Goal: Task Accomplishment & Management: Use online tool/utility

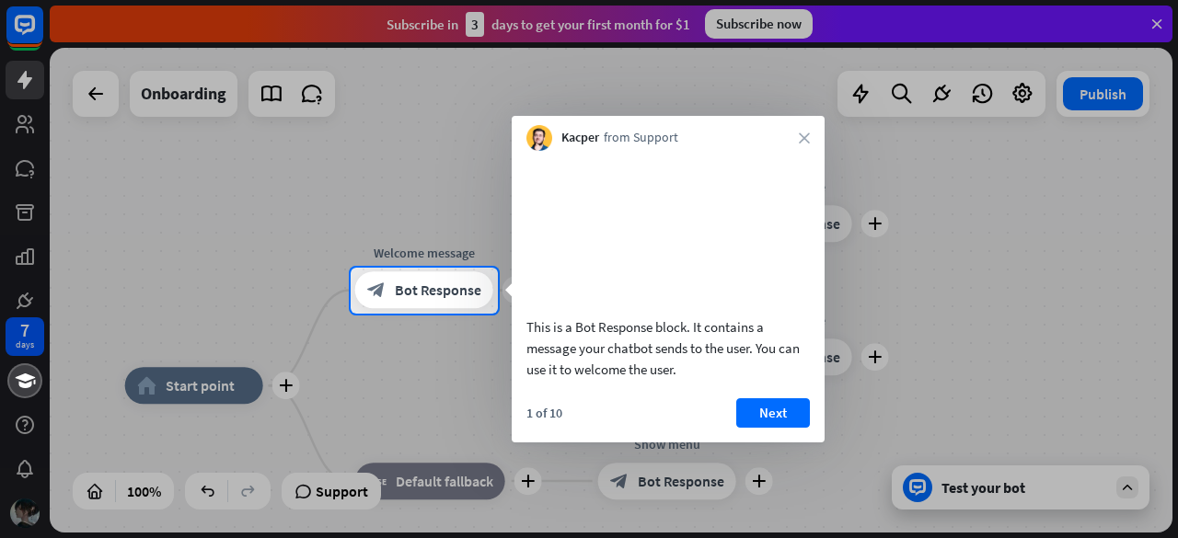
click at [812, 138] on div "Kacper from Support close" at bounding box center [668, 133] width 313 height 35
click at [774, 428] on button "Next" at bounding box center [773, 412] width 74 height 29
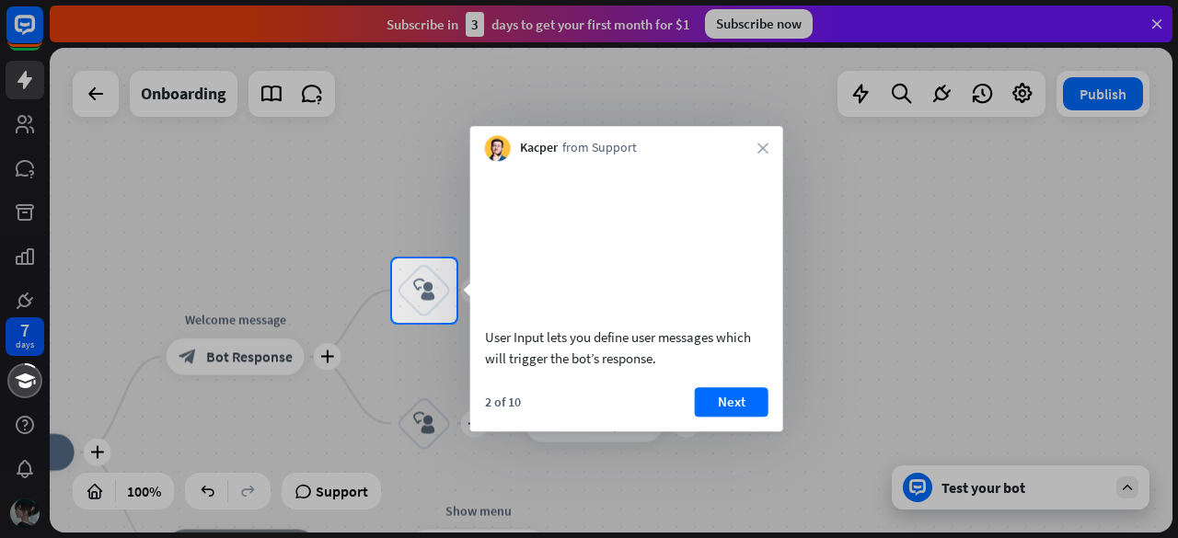
click at [755, 159] on div "Kacper from Support close" at bounding box center [626, 143] width 313 height 35
click at [754, 417] on button "Next" at bounding box center [732, 401] width 74 height 29
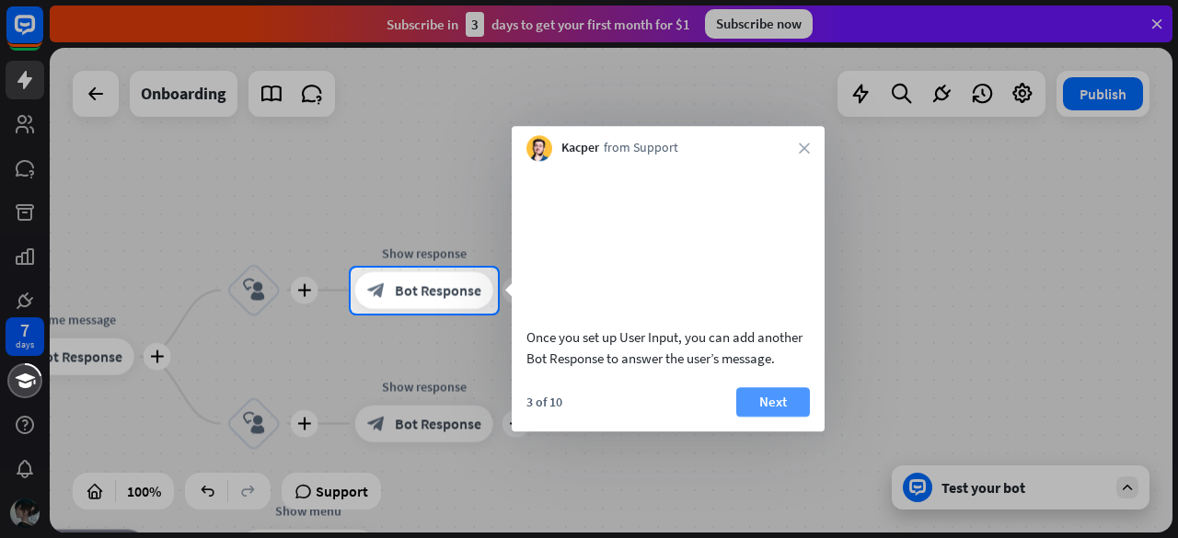
click at [763, 417] on button "Next" at bounding box center [773, 401] width 74 height 29
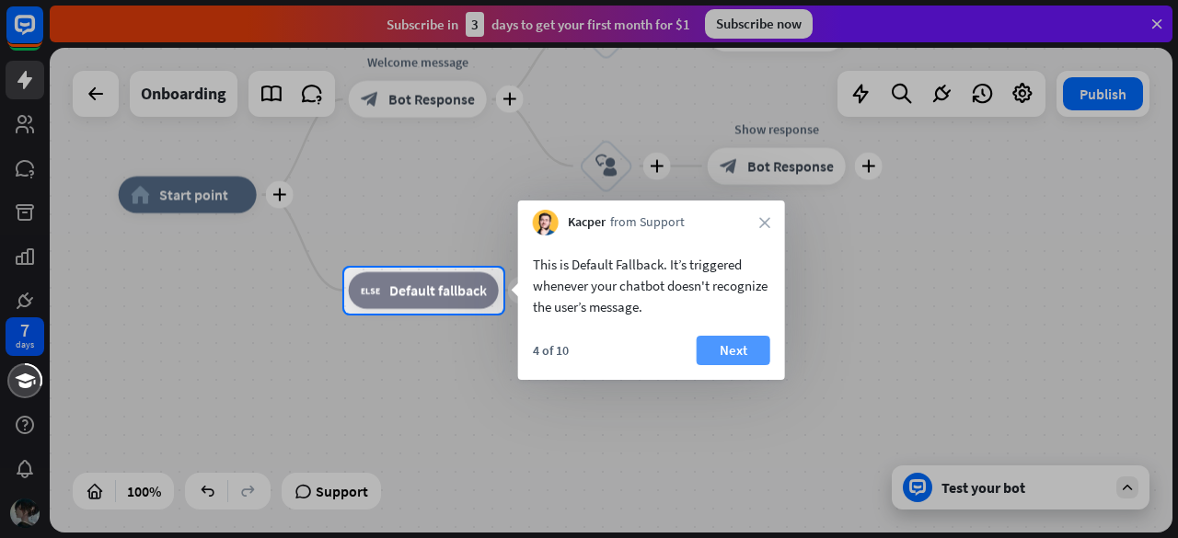
click at [744, 358] on button "Next" at bounding box center [734, 350] width 74 height 29
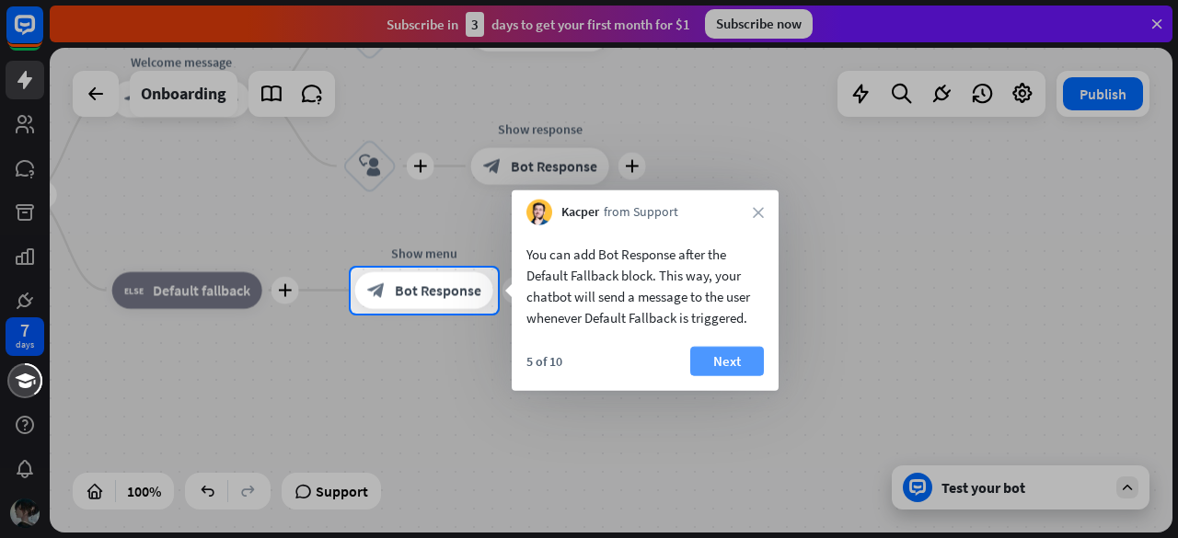
click at [711, 364] on button "Next" at bounding box center [727, 361] width 74 height 29
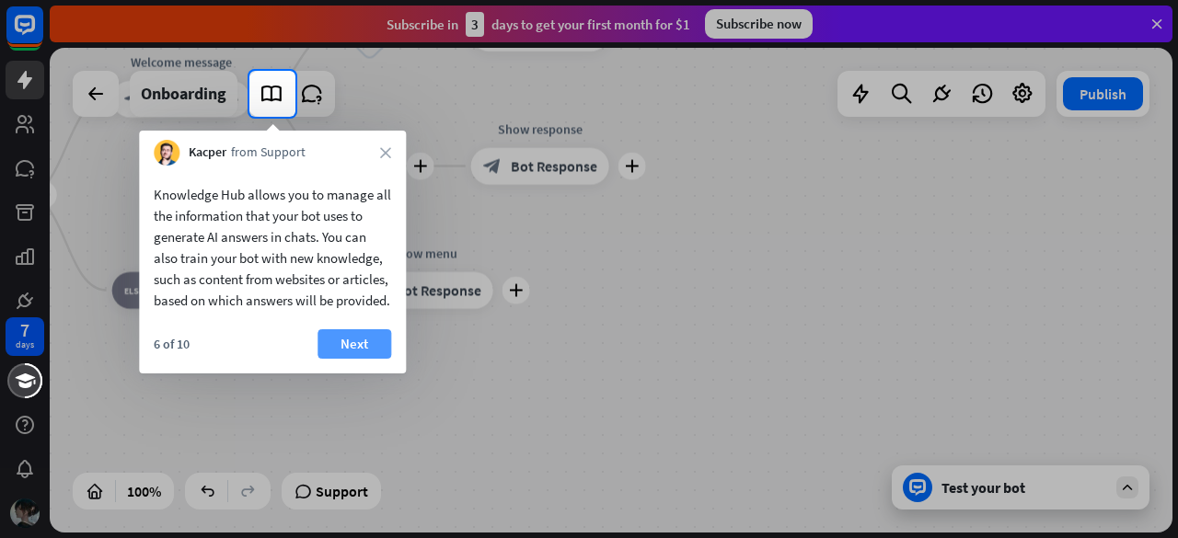
click at [347, 359] on button "Next" at bounding box center [355, 343] width 74 height 29
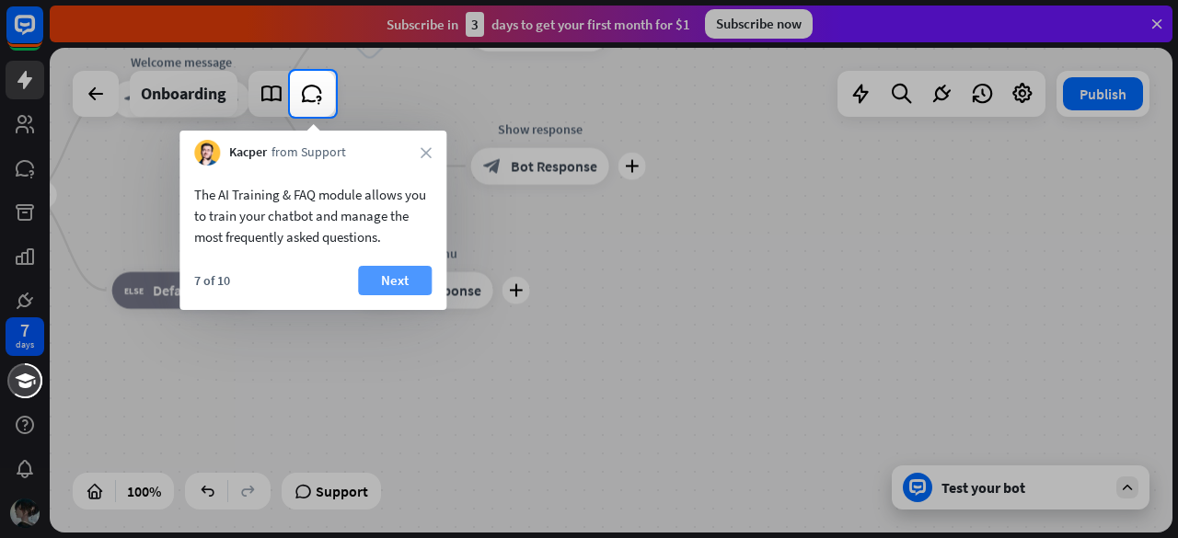
click at [388, 283] on button "Next" at bounding box center [395, 280] width 74 height 29
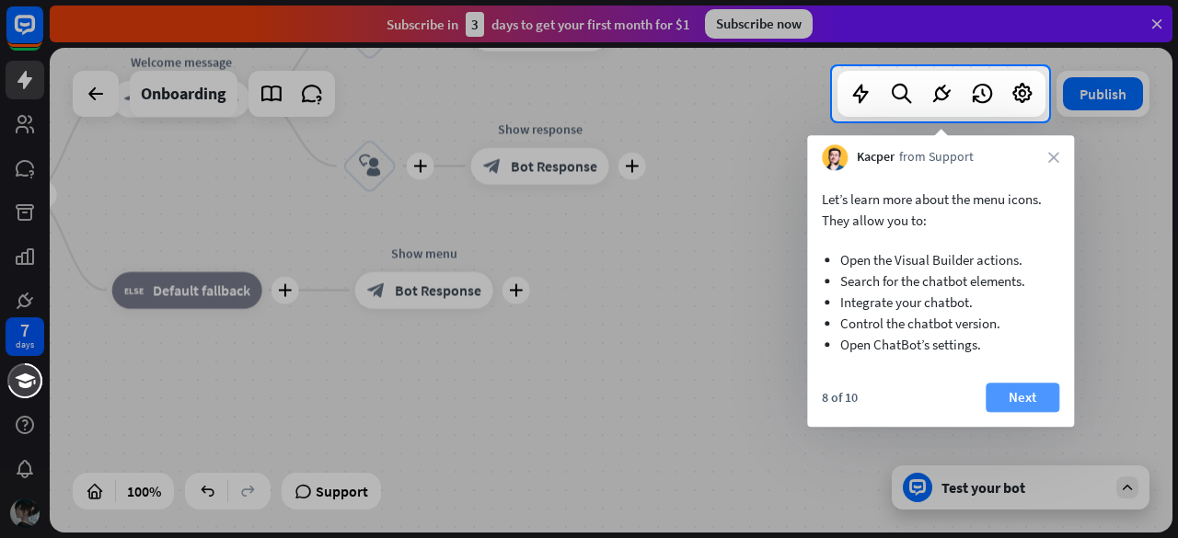
click at [1009, 393] on button "Next" at bounding box center [1023, 397] width 74 height 29
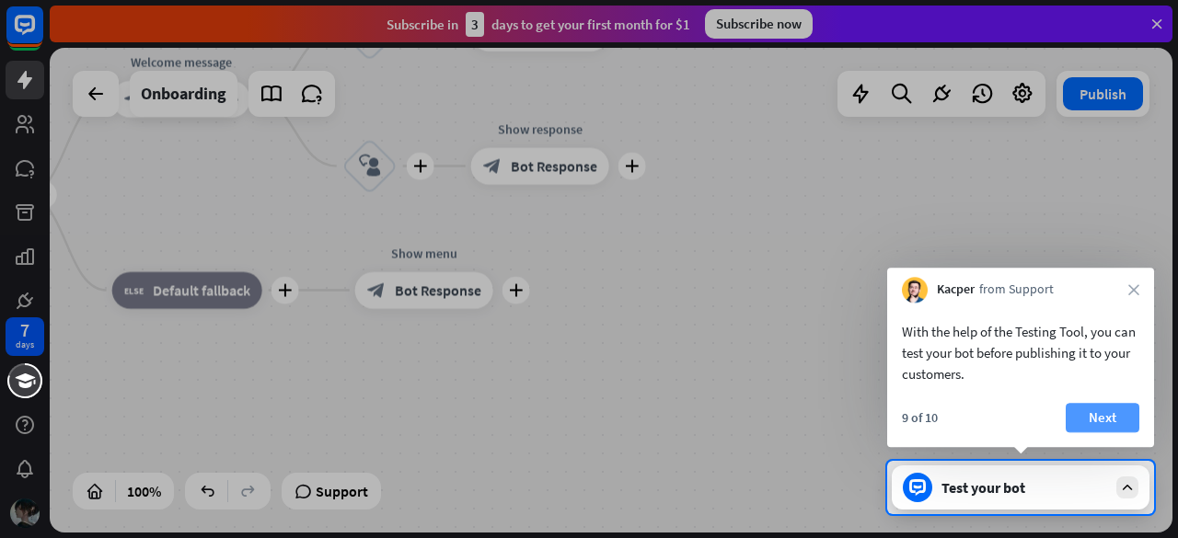
click at [1101, 414] on button "Next" at bounding box center [1103, 417] width 74 height 29
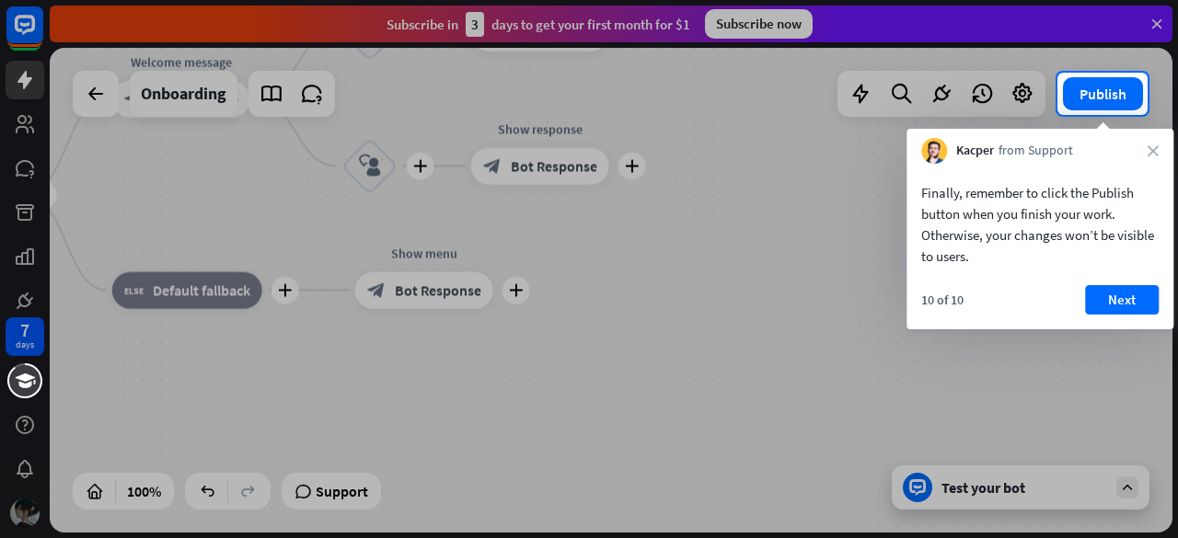
click at [1150, 283] on div "Finally, remember to click the Publish button when you finish your work. Otherw…" at bounding box center [1039, 247] width 267 height 166
click at [1141, 296] on button "Next" at bounding box center [1122, 299] width 74 height 29
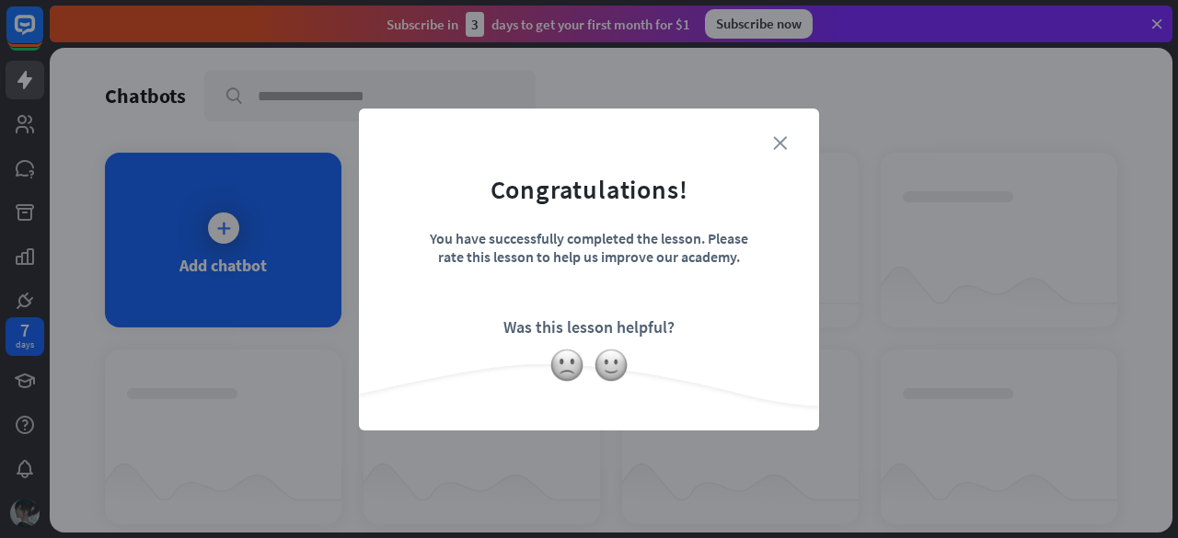
click at [776, 146] on icon "close" at bounding box center [780, 143] width 14 height 14
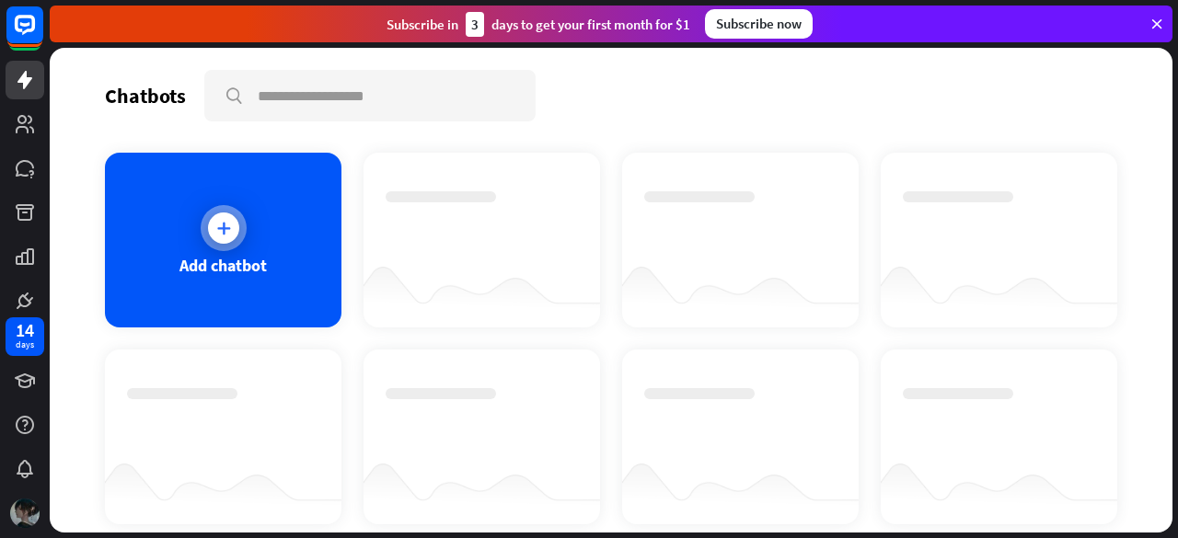
click at [268, 265] on div "Add chatbot" at bounding box center [223, 240] width 237 height 175
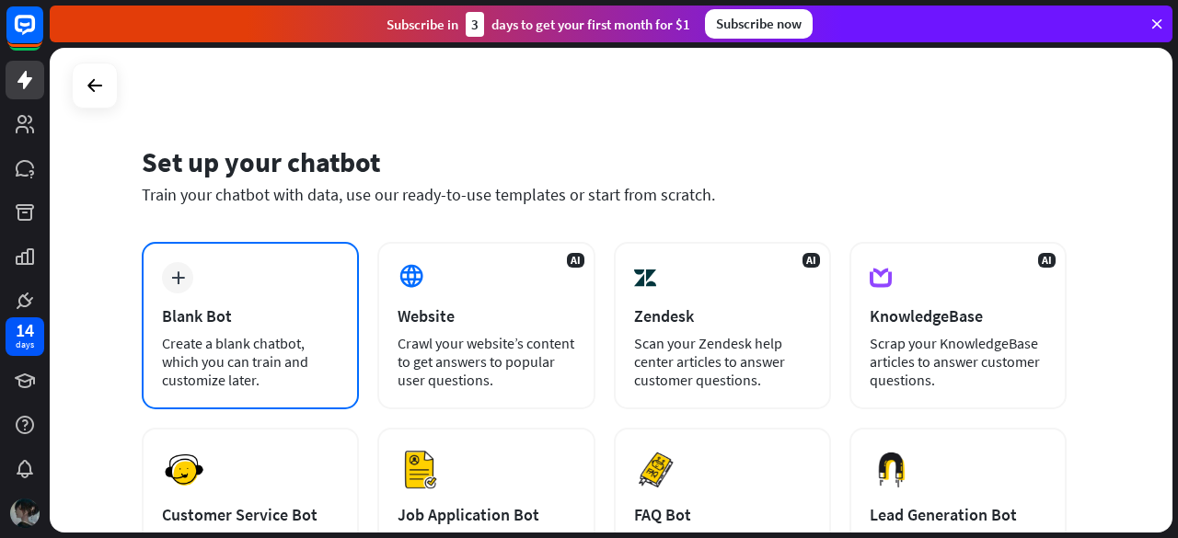
click at [195, 284] on div "plus Blank Bot Create a blank chatbot, which you can train and customize later." at bounding box center [250, 325] width 217 height 167
